Goal: Task Accomplishment & Management: Manage account settings

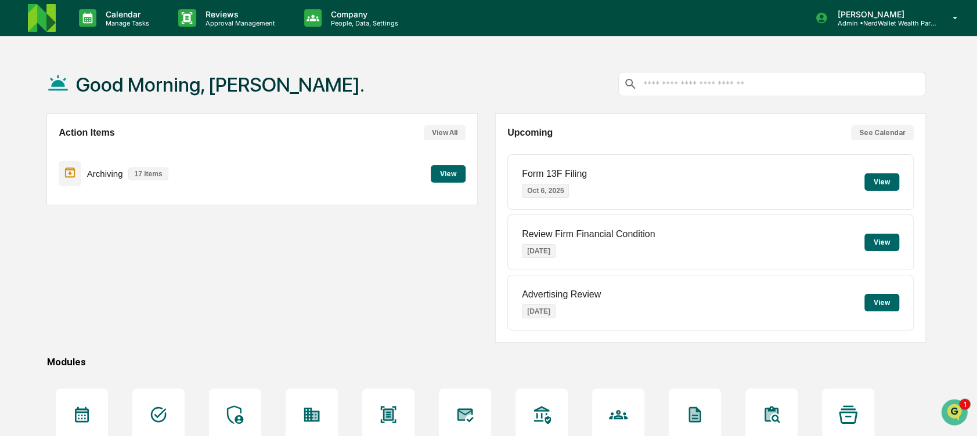
scroll to position [31, 0]
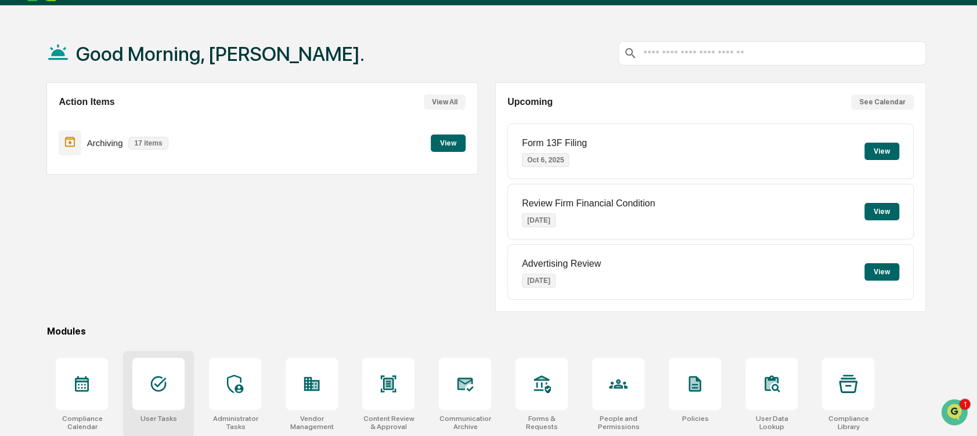
click at [162, 392] on div at bounding box center [158, 384] width 52 height 52
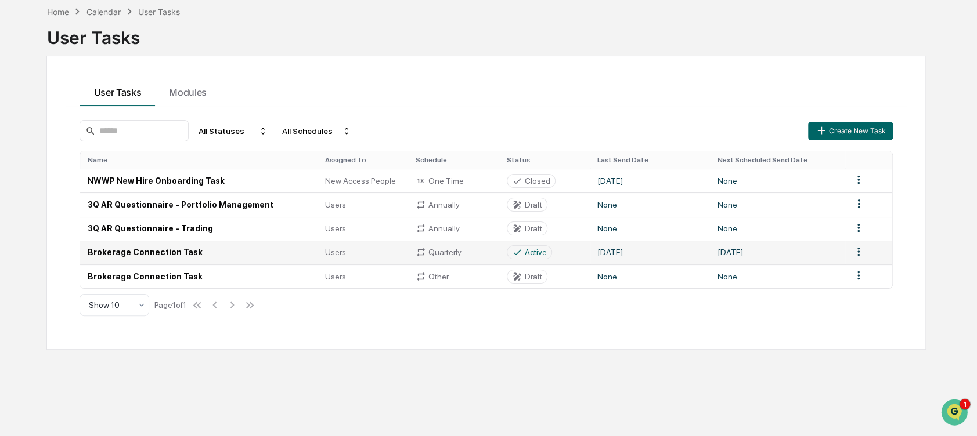
click at [204, 259] on td "Brokerage Connection Task" at bounding box center [198, 253] width 237 height 24
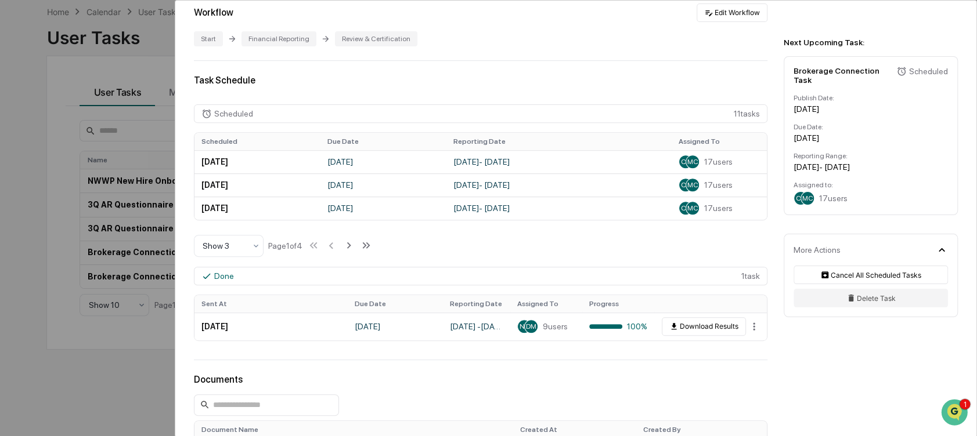
scroll to position [257, 0]
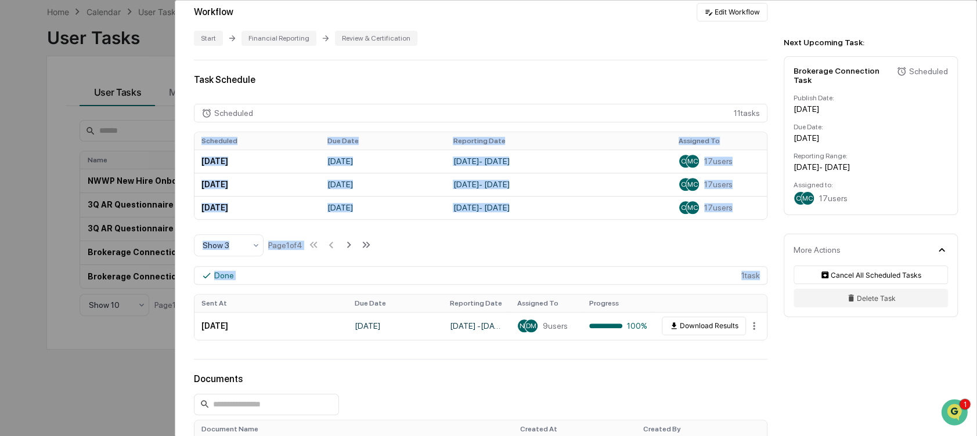
drag, startPoint x: 187, startPoint y: 284, endPoint x: 209, endPoint y: 110, distance: 176.1
click at [209, 110] on div "User Tasks Brokerage Connection Task Brokerage Connection Task Active Complete …" at bounding box center [575, 279] width 801 height 1071
drag, startPoint x: 209, startPoint y: 110, endPoint x: 189, endPoint y: 180, distance: 72.9
click at [189, 180] on div "User Tasks Brokerage Connection Task Brokerage Connection Task Active Complete …" at bounding box center [575, 279] width 801 height 1071
click at [216, 185] on td "[DATE]" at bounding box center [257, 184] width 126 height 23
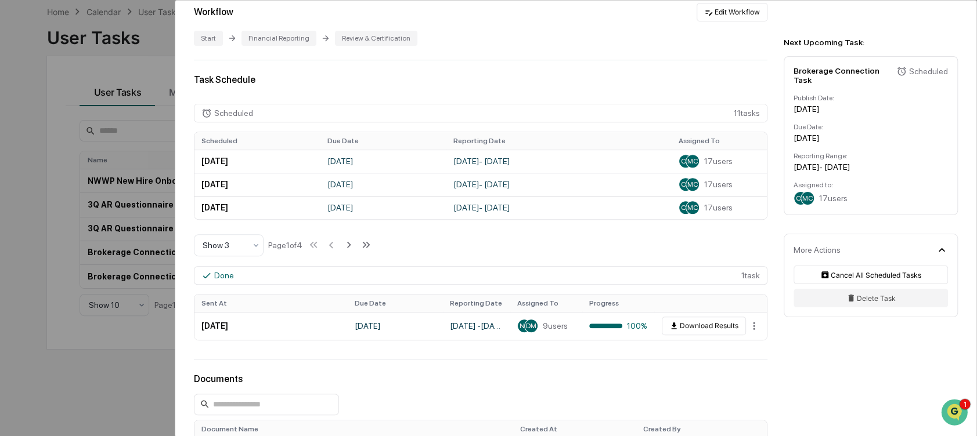
click at [19, 148] on div "User Tasks Brokerage Connection Task Brokerage Connection Task Active Complete …" at bounding box center [488, 218] width 977 height 436
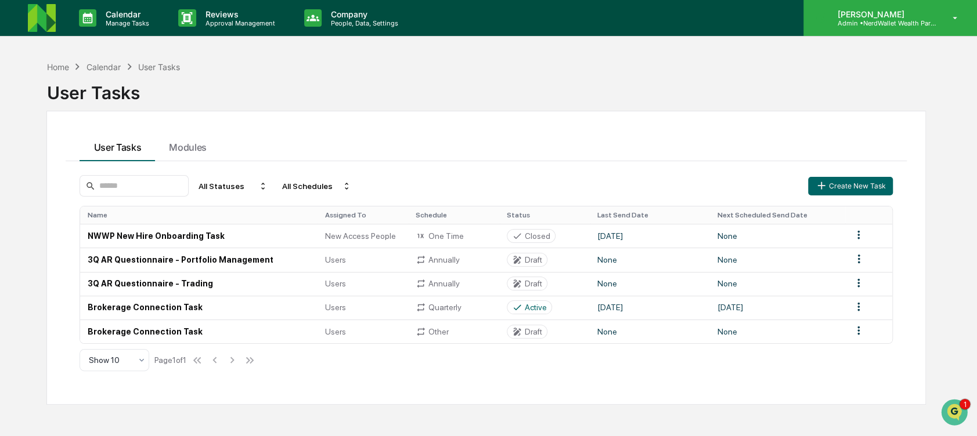
click at [947, 9] on div "[PERSON_NAME] Admin • NerdWallet Wealth Partners" at bounding box center [890, 18] width 174 height 36
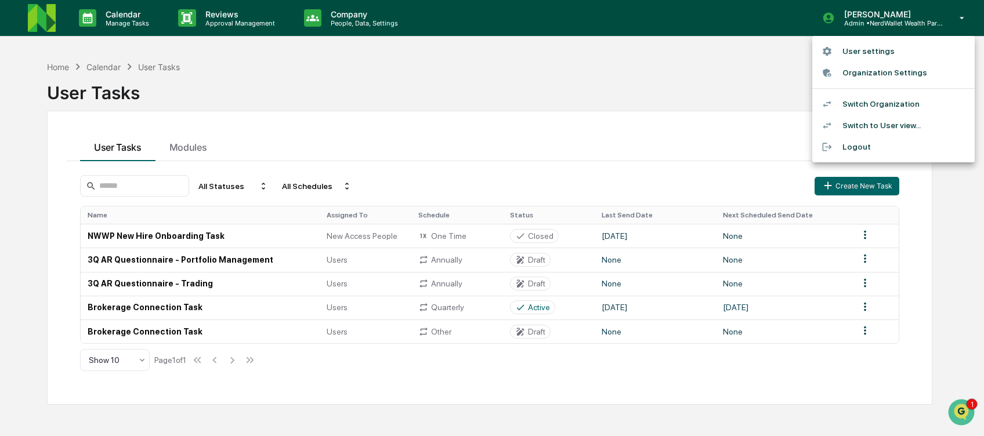
click at [888, 103] on li "Switch Organization" at bounding box center [893, 103] width 162 height 21
